Goal: Information Seeking & Learning: Learn about a topic

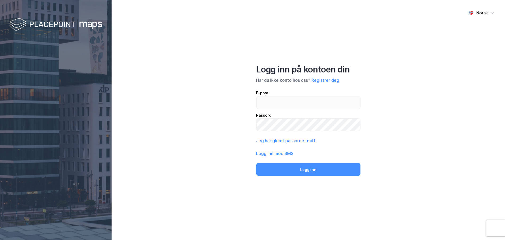
click at [267, 95] on div "E-post" at bounding box center [309, 93] width 104 height 6
click at [267, 96] on input "email" at bounding box center [309, 102] width 104 height 12
click at [277, 101] on input "email" at bounding box center [309, 102] width 104 height 12
type input "[EMAIL_ADDRESS][DOMAIN_NAME]"
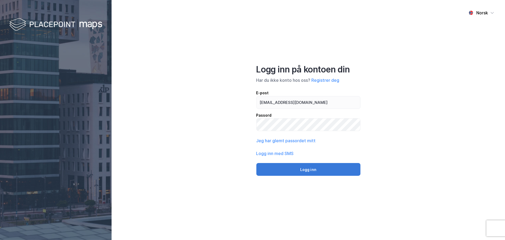
click at [320, 166] on button "Logg inn" at bounding box center [309, 169] width 104 height 13
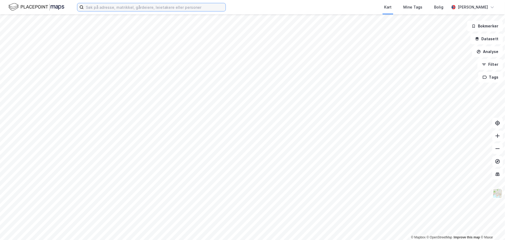
click at [106, 7] on input at bounding box center [155, 7] width 142 height 8
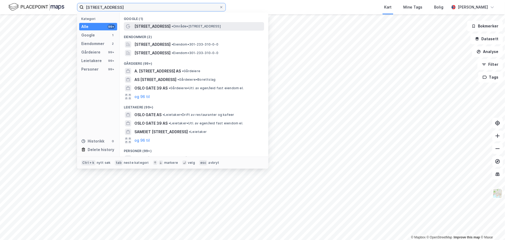
type input "[STREET_ADDRESS]"
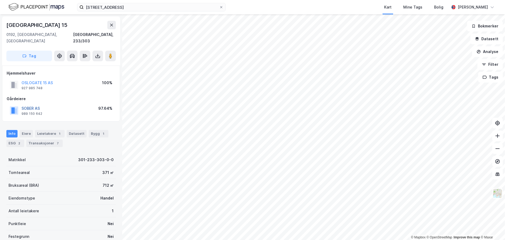
click at [0, 0] on button "SOBER AS" at bounding box center [0, 0] width 0 height 0
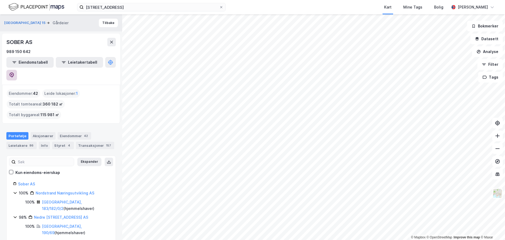
click at [14, 72] on icon at bounding box center [11, 74] width 5 height 5
click at [124, 6] on input "[STREET_ADDRESS]" at bounding box center [152, 7] width 136 height 8
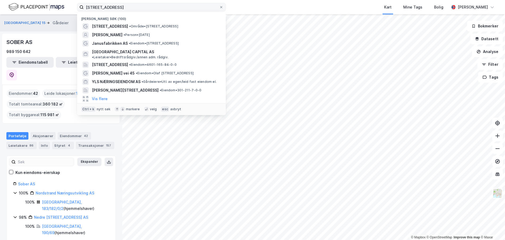
click at [225, 7] on label "[STREET_ADDRESS]" at bounding box center [151, 7] width 149 height 9
click at [219, 7] on input "[STREET_ADDRESS]" at bounding box center [152, 7] width 136 height 8
click at [222, 7] on icon at bounding box center [221, 7] width 3 height 3
click at [219, 7] on input "[STREET_ADDRESS]" at bounding box center [152, 7] width 136 height 8
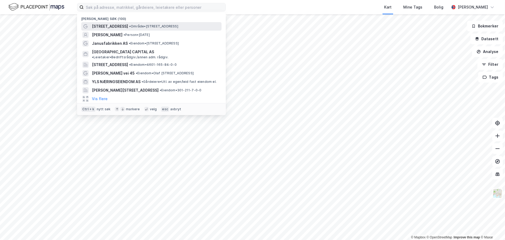
click at [136, 24] on div "[STREET_ADDRESS] • Område • [STREET_ADDRESS]" at bounding box center [156, 26] width 129 height 6
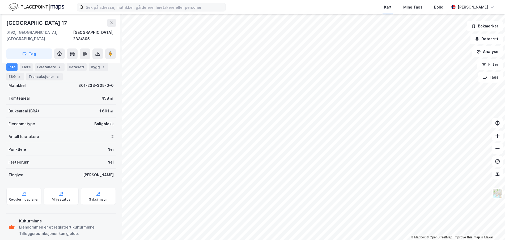
scroll to position [77, 0]
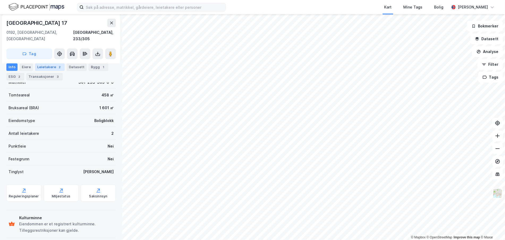
click at [44, 67] on div "Leietakere 2" at bounding box center [50, 66] width 30 height 7
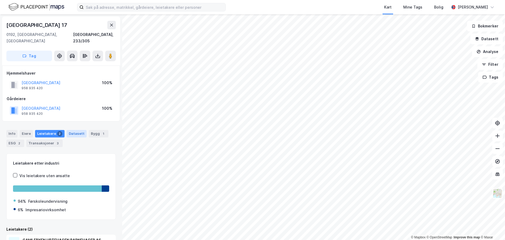
click at [73, 130] on div "Datasett" at bounding box center [77, 133] width 20 height 7
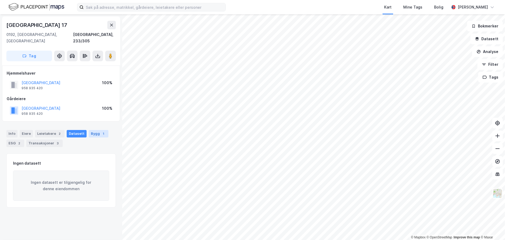
click at [89, 130] on div "Bygg 1" at bounding box center [99, 133] width 20 height 7
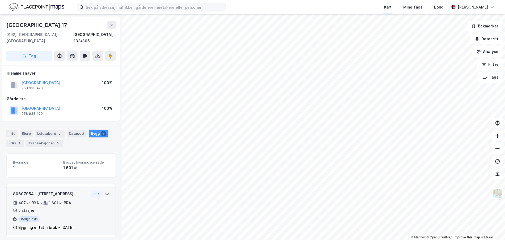
click at [54, 190] on div "80607954 - [STREET_ADDRESS]" at bounding box center [51, 193] width 76 height 6
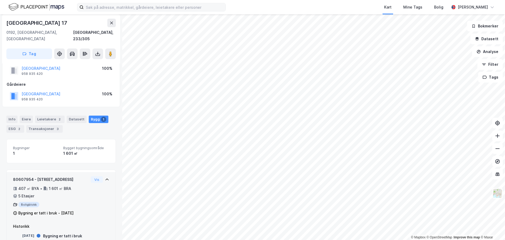
scroll to position [22, 0]
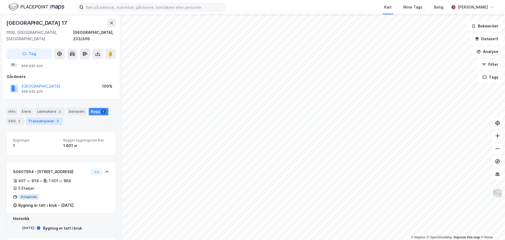
click at [39, 117] on div "Transaksjoner 3" at bounding box center [44, 120] width 36 height 7
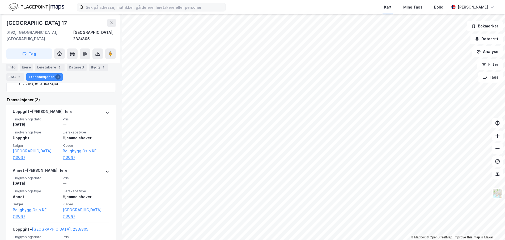
scroll to position [155, 0]
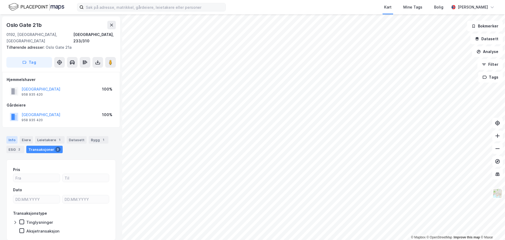
click at [15, 136] on div "Info" at bounding box center [11, 139] width 11 height 7
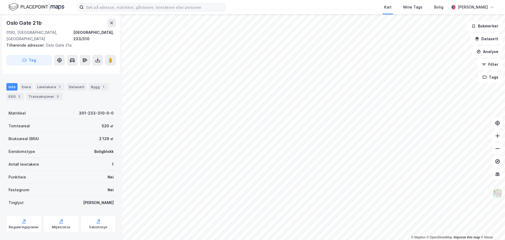
scroll to position [26, 0]
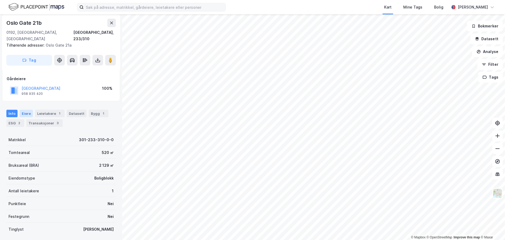
click at [27, 110] on div "Eiere" at bounding box center [26, 113] width 13 height 7
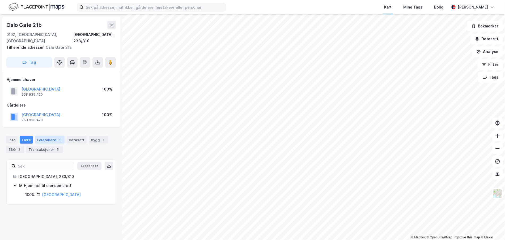
click at [46, 136] on div "Leietakere 1" at bounding box center [50, 139] width 30 height 7
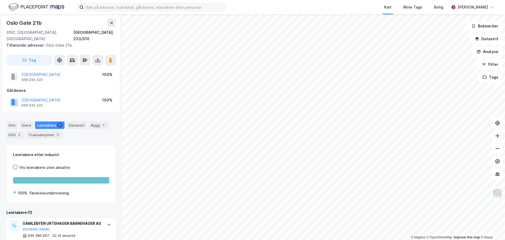
scroll to position [27, 0]
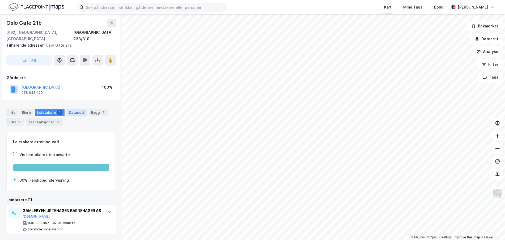
click at [74, 108] on div "Datasett" at bounding box center [77, 111] width 20 height 7
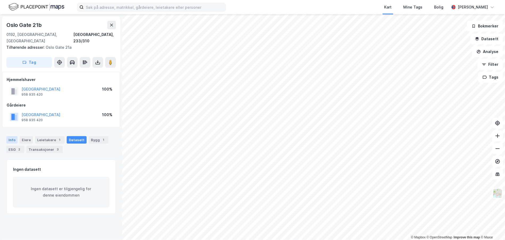
click at [14, 136] on div "Info" at bounding box center [11, 139] width 11 height 7
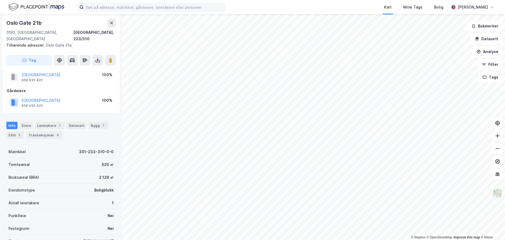
scroll to position [26, 0]
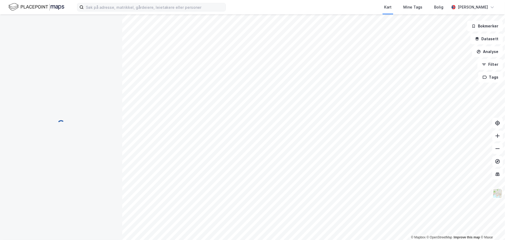
scroll to position [26, 0]
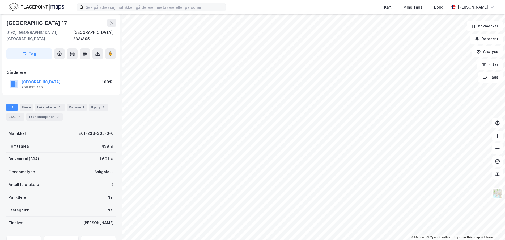
scroll to position [26, 0]
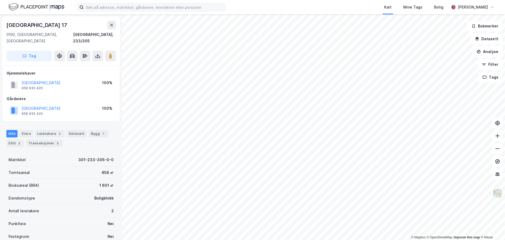
scroll to position [26, 0]
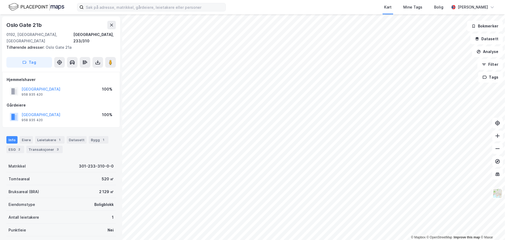
scroll to position [26, 0]
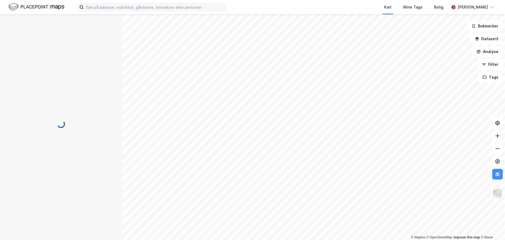
scroll to position [26, 0]
